Goal: Navigation & Orientation: Find specific page/section

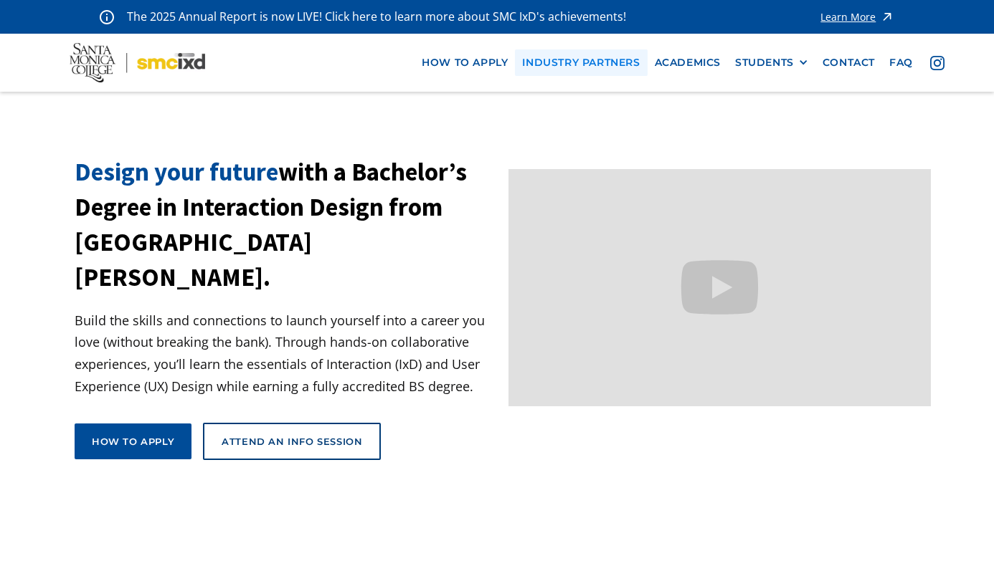
click at [584, 65] on link "industry partners" at bounding box center [581, 62] width 132 height 27
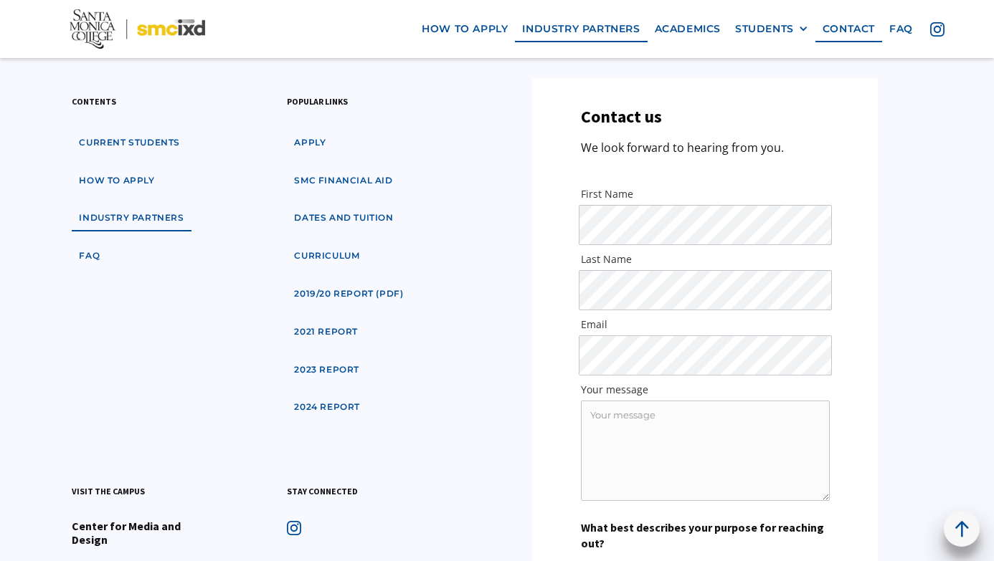
scroll to position [4742, 0]
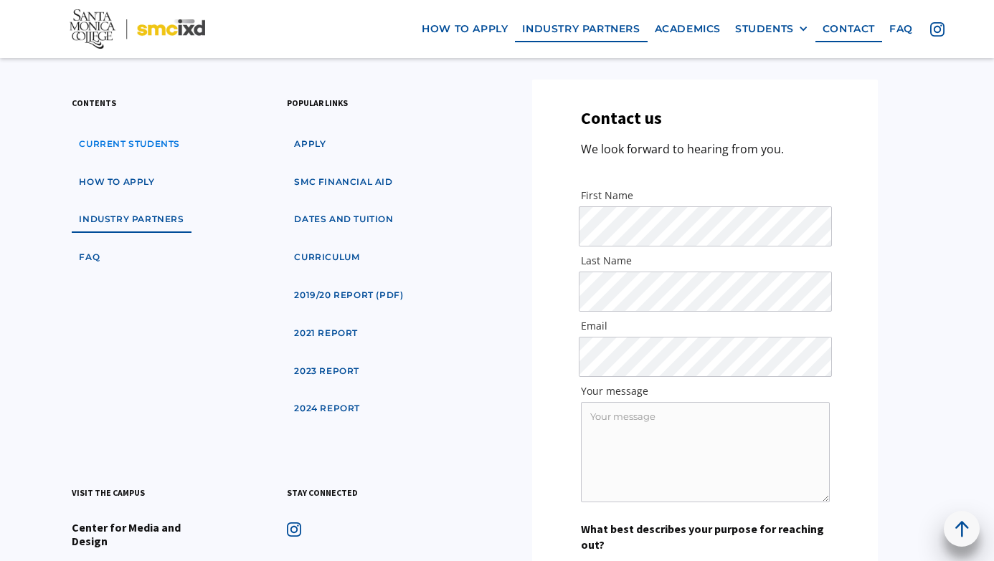
click at [162, 147] on link "Current students" at bounding box center [129, 144] width 115 height 27
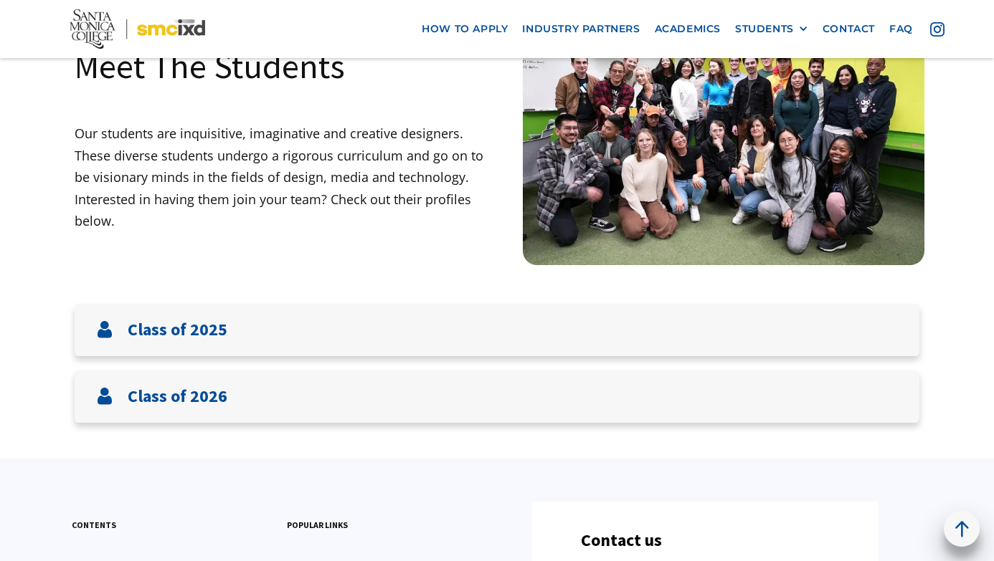
scroll to position [138, 0]
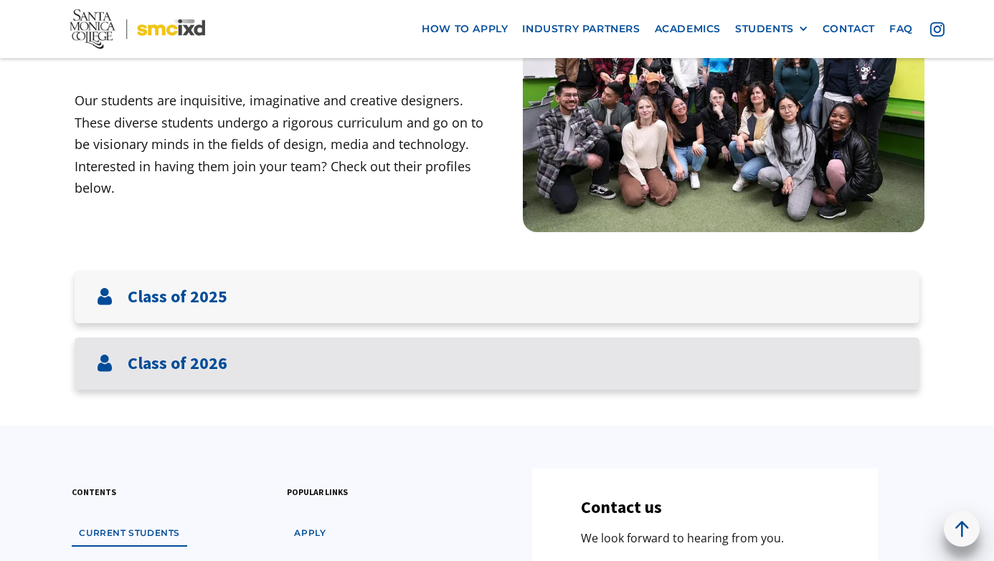
click at [235, 366] on div "Class of 2026" at bounding box center [497, 364] width 845 height 52
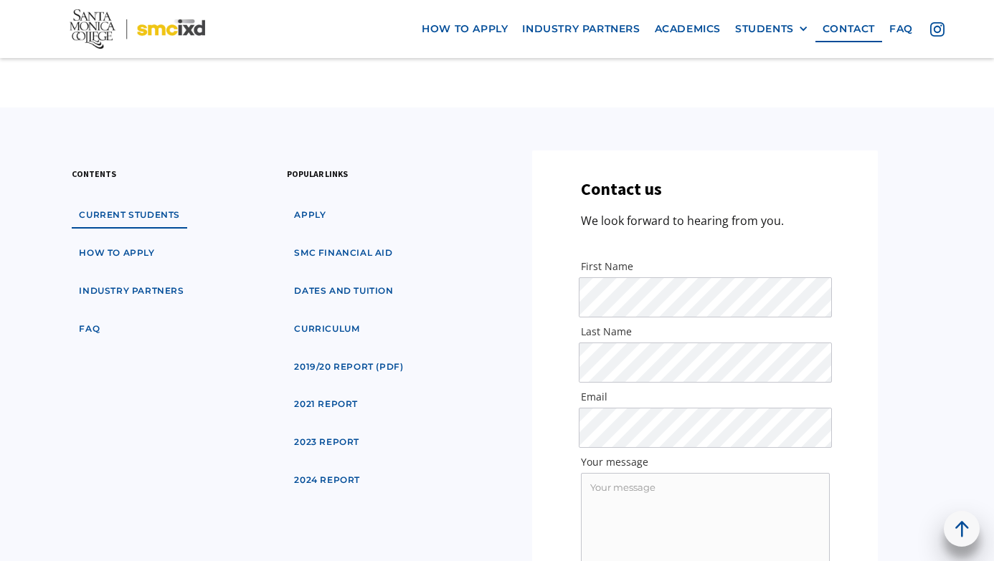
scroll to position [1705, 0]
click at [769, 27] on div "STUDENTS" at bounding box center [764, 29] width 59 height 12
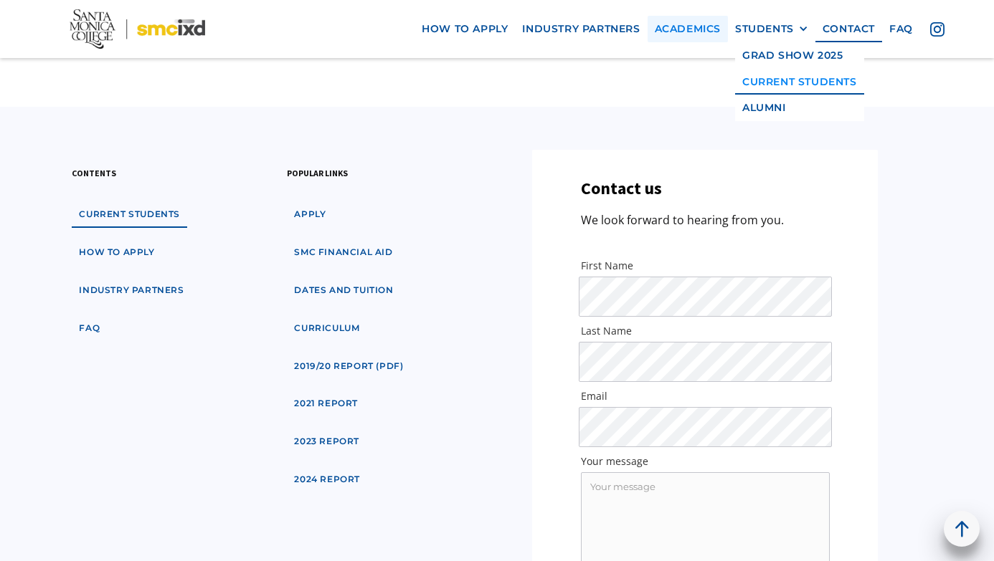
click at [700, 36] on link "Academics" at bounding box center [687, 29] width 80 height 27
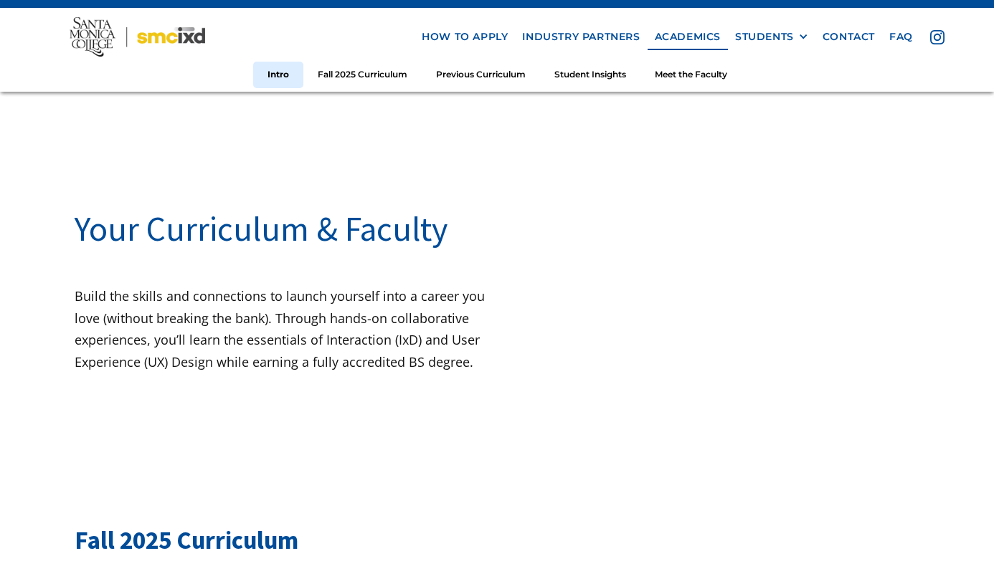
scroll to position [22, 0]
